Goal: Information Seeking & Learning: Learn about a topic

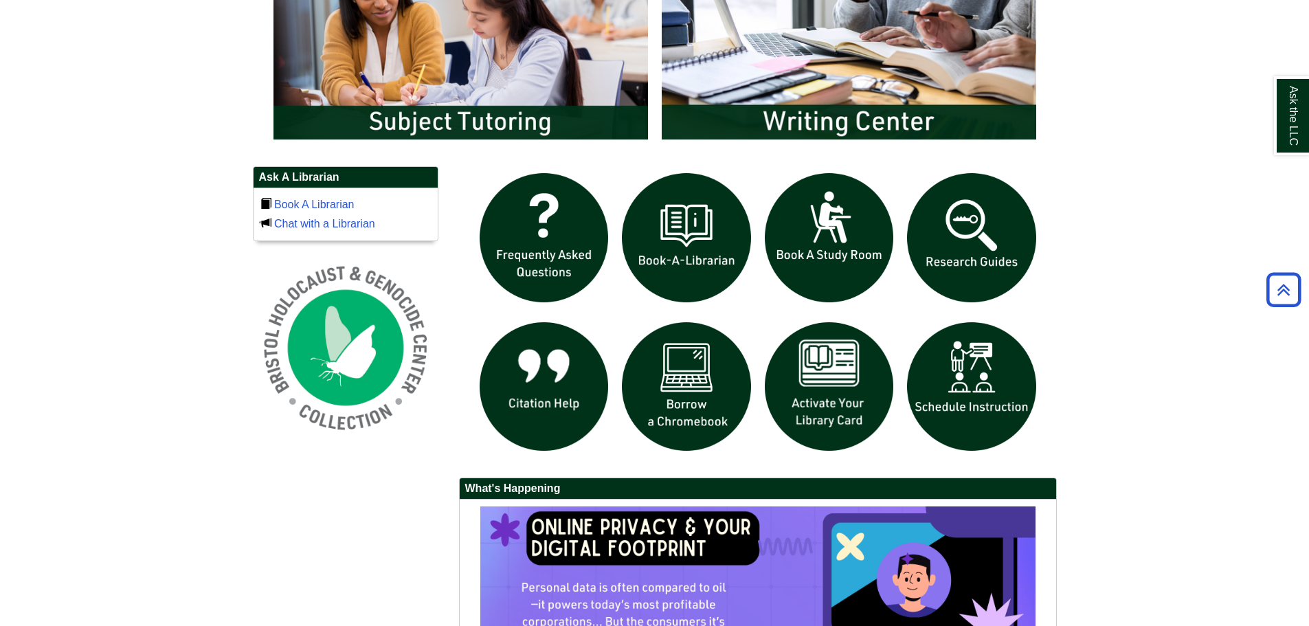
scroll to position [893, 0]
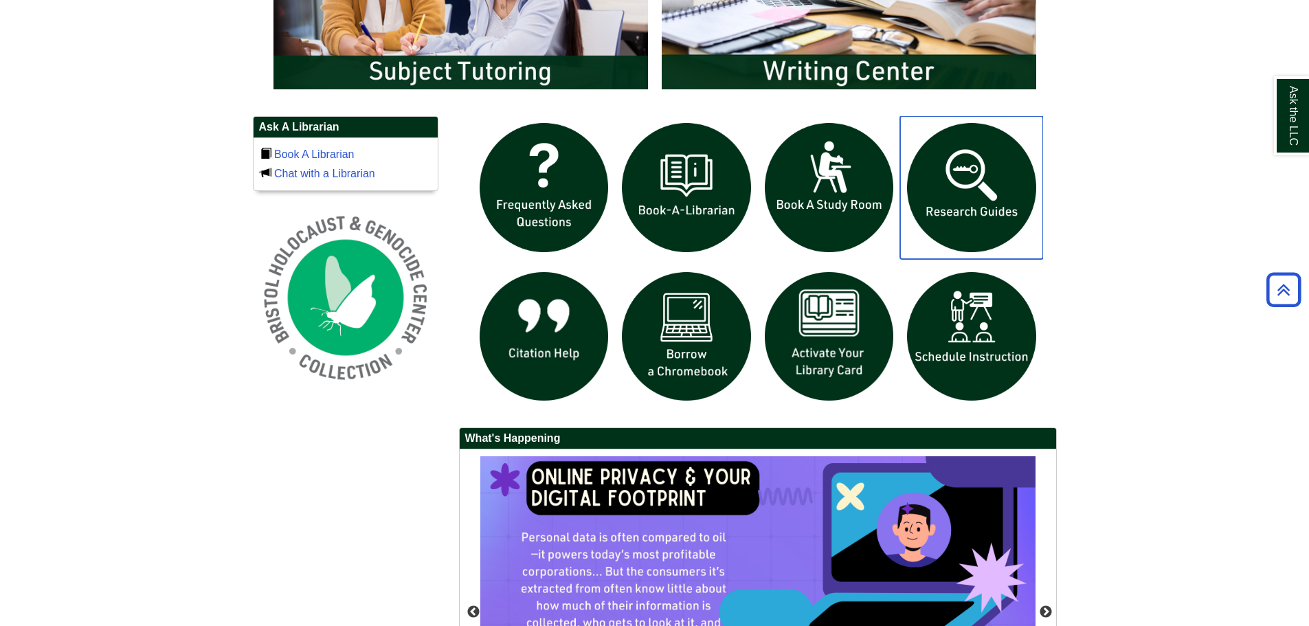
click at [980, 188] on img "slideshow" at bounding box center [971, 187] width 143 height 143
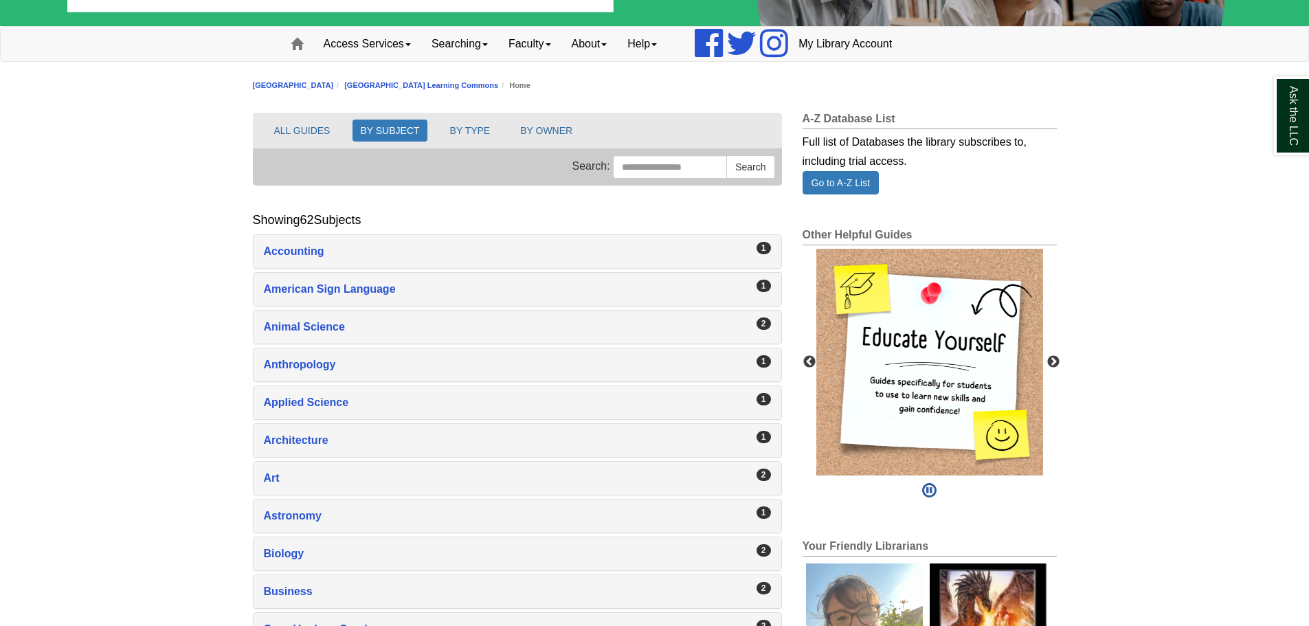
scroll to position [137, 0]
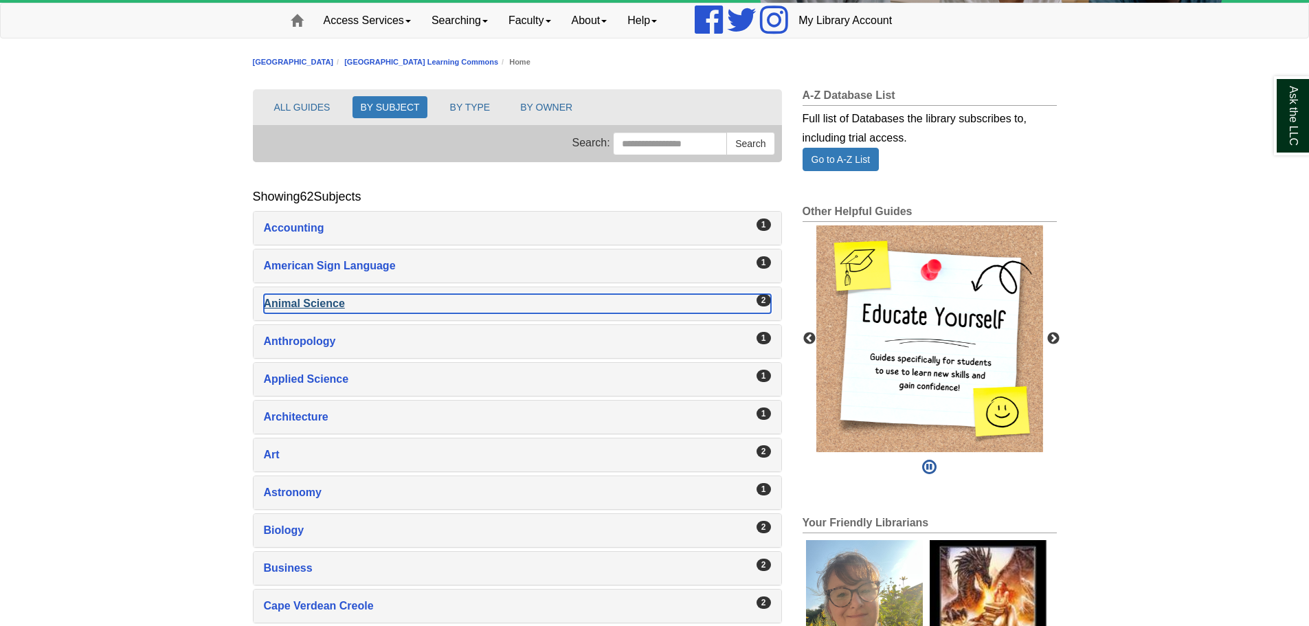
click at [321, 304] on div "Animal Science , 2 guides" at bounding box center [517, 303] width 507 height 19
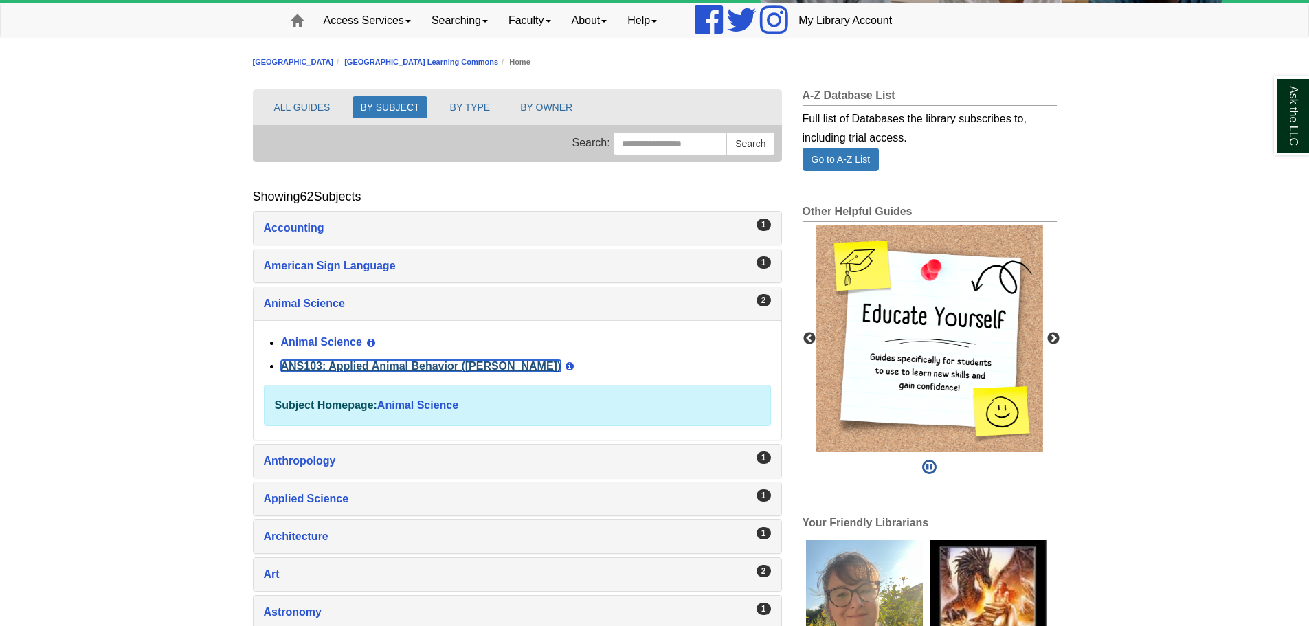
click at [337, 363] on link "ANS103: Applied Animal Behavior ([PERSON_NAME])" at bounding box center [421, 366] width 280 height 12
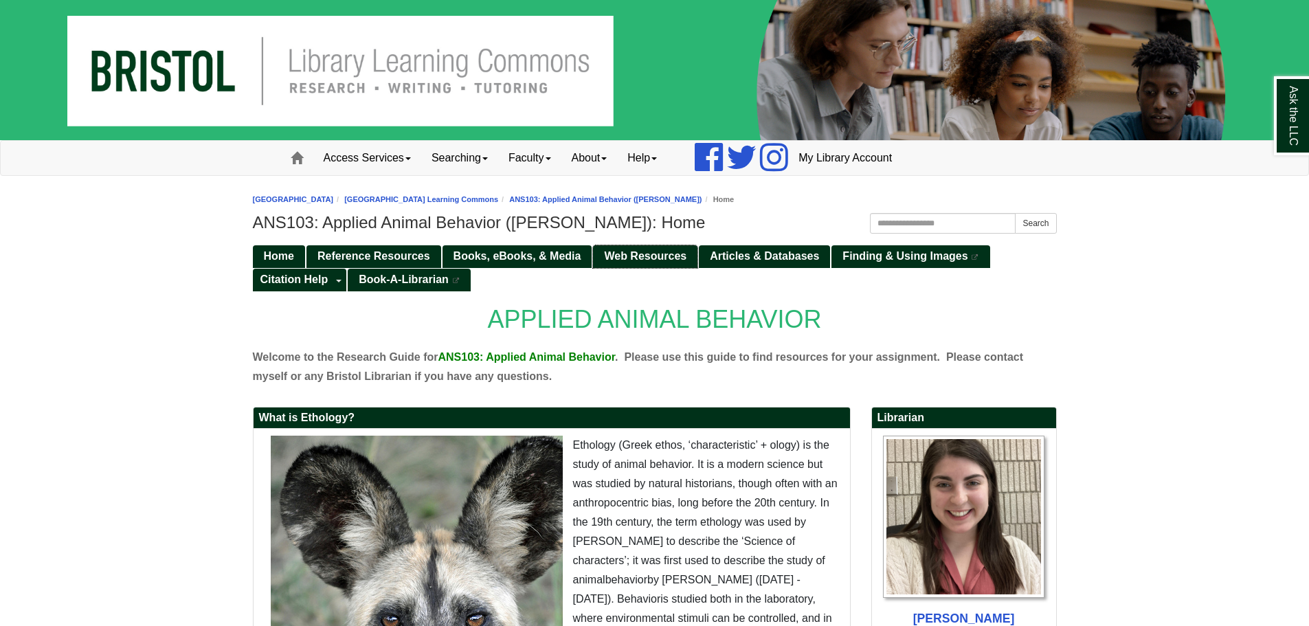
click at [613, 255] on span "Web Resources" at bounding box center [645, 256] width 82 height 12
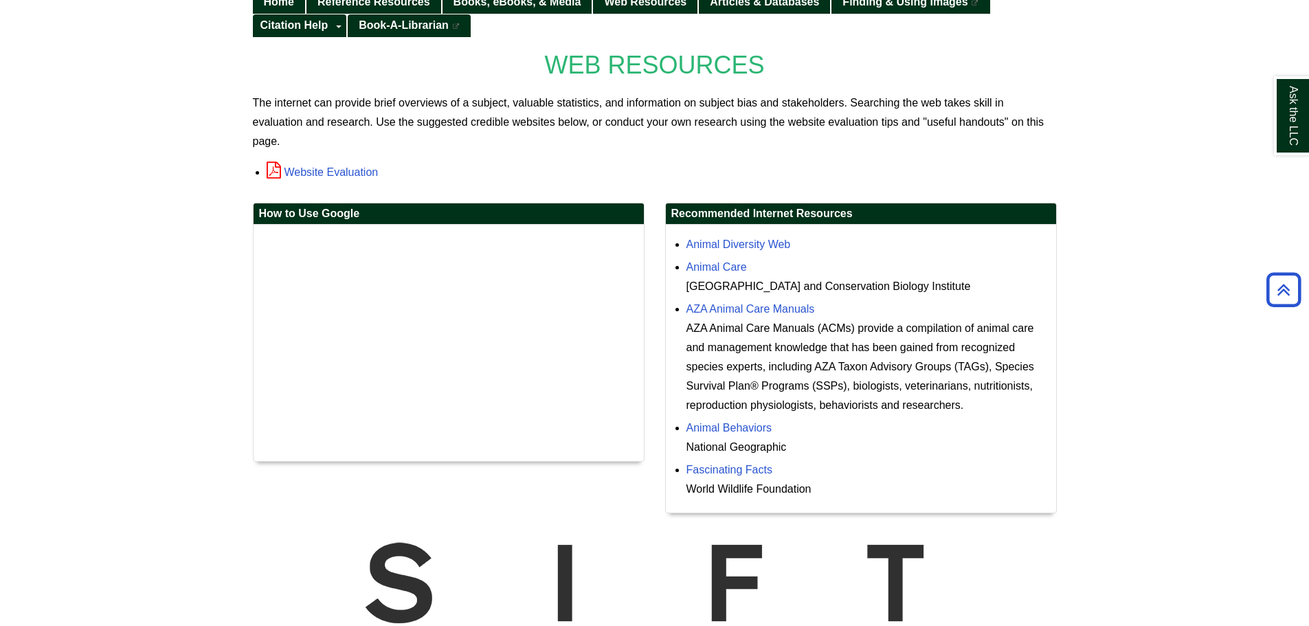
scroll to position [253, 0]
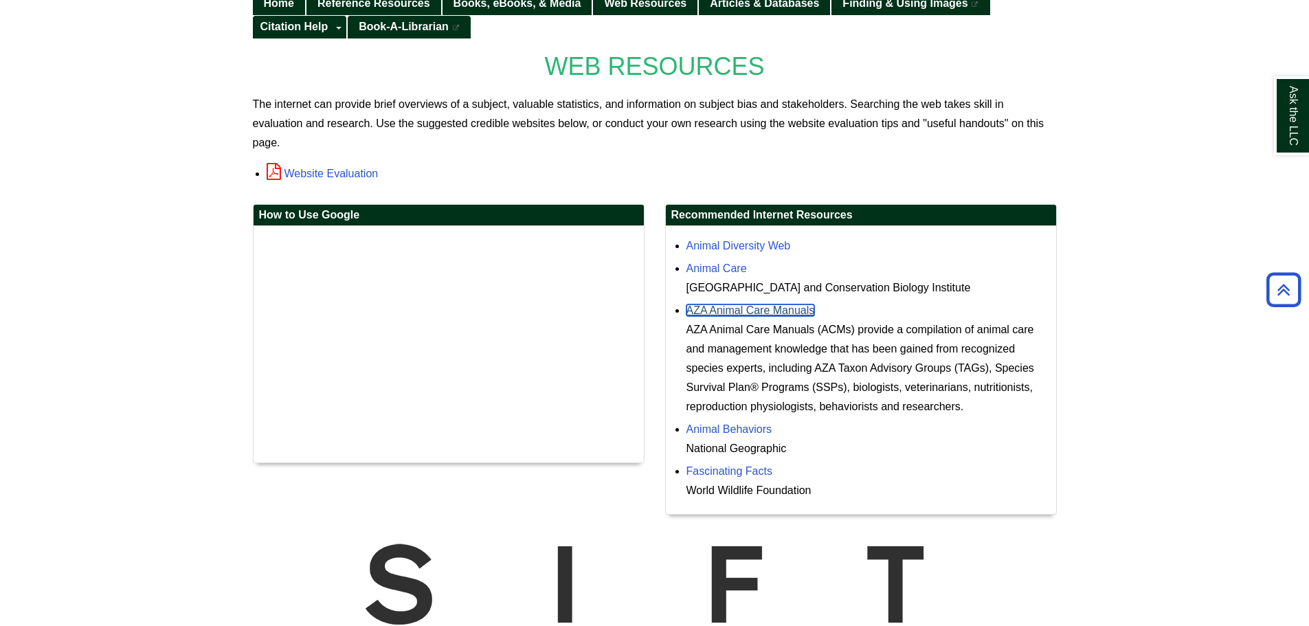
click at [803, 316] on link "AZA Animal Care Manuals" at bounding box center [750, 310] width 128 height 12
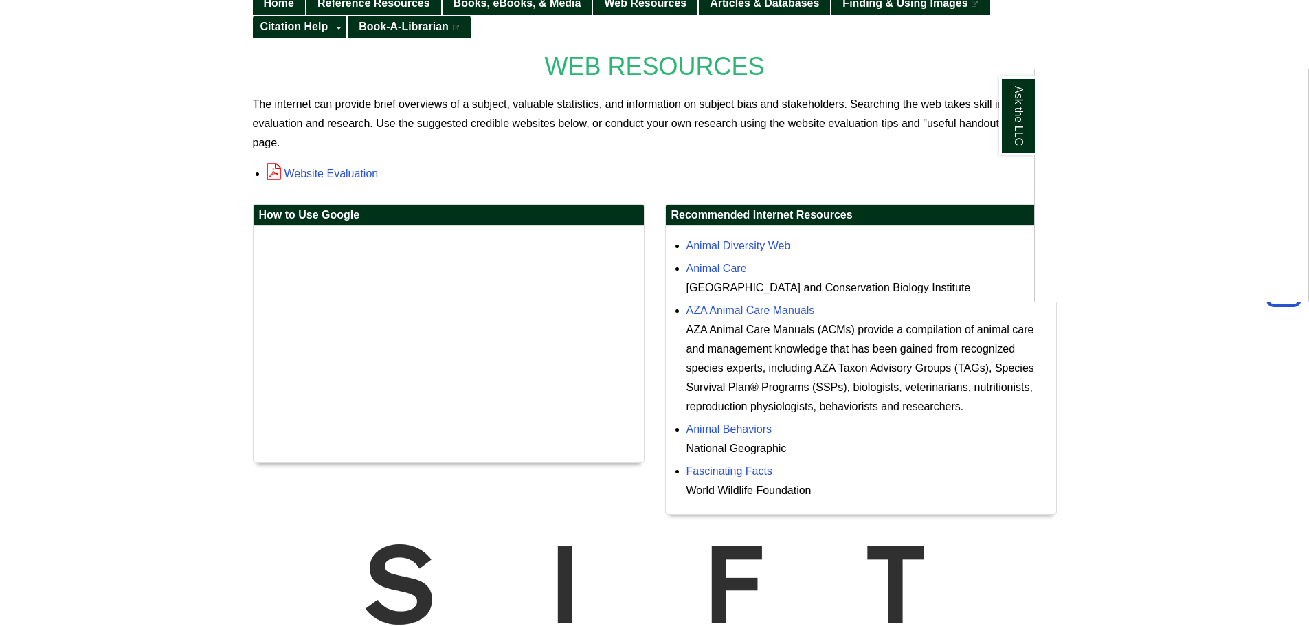
click at [899, 301] on div "Ask the LLC" at bounding box center [654, 313] width 1309 height 626
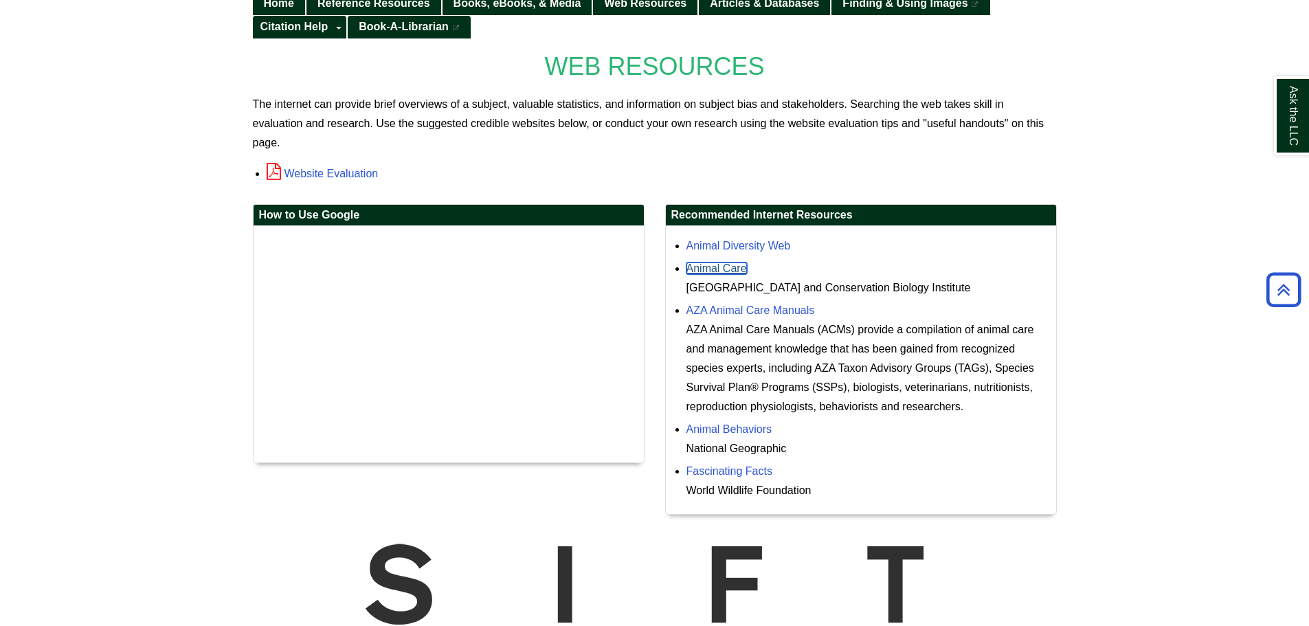
click at [742, 268] on link "Animal Care" at bounding box center [716, 268] width 60 height 12
click at [754, 466] on link "Fascinating Facts" at bounding box center [729, 471] width 86 height 12
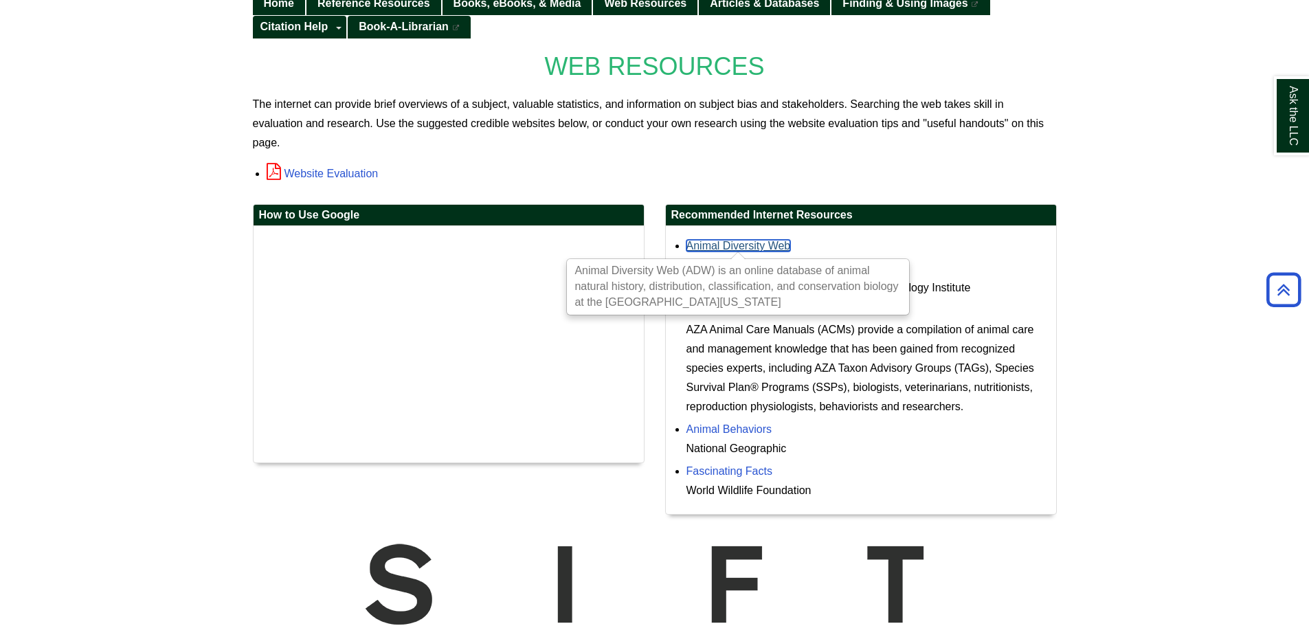
click at [770, 249] on link "Animal Diversity Web" at bounding box center [738, 246] width 104 height 12
